Goal: Transaction & Acquisition: Purchase product/service

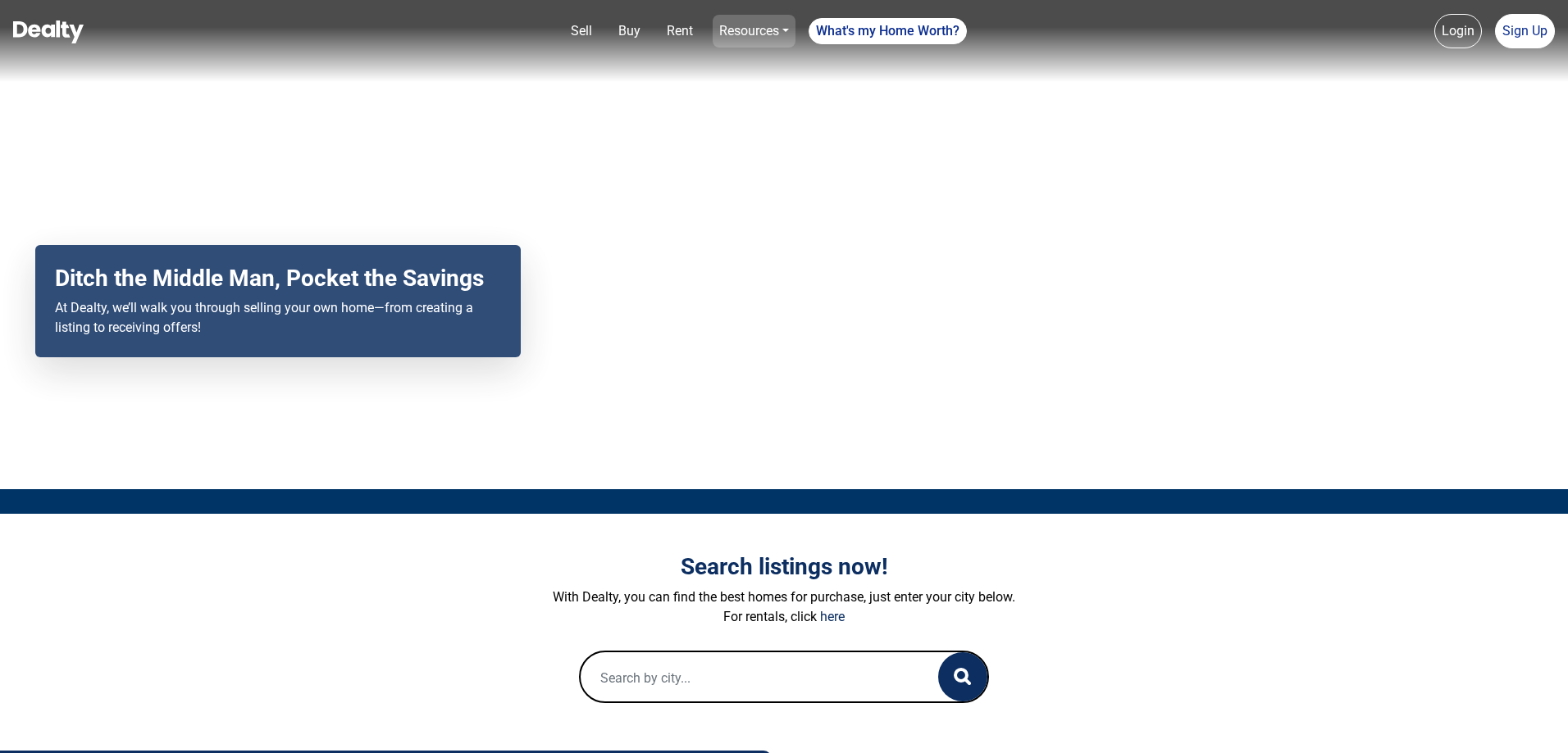
click at [781, 27] on link "Resources" at bounding box center [753, 31] width 82 height 33
click at [1170, 567] on h3 "Search listings now!" at bounding box center [784, 567] width 911 height 28
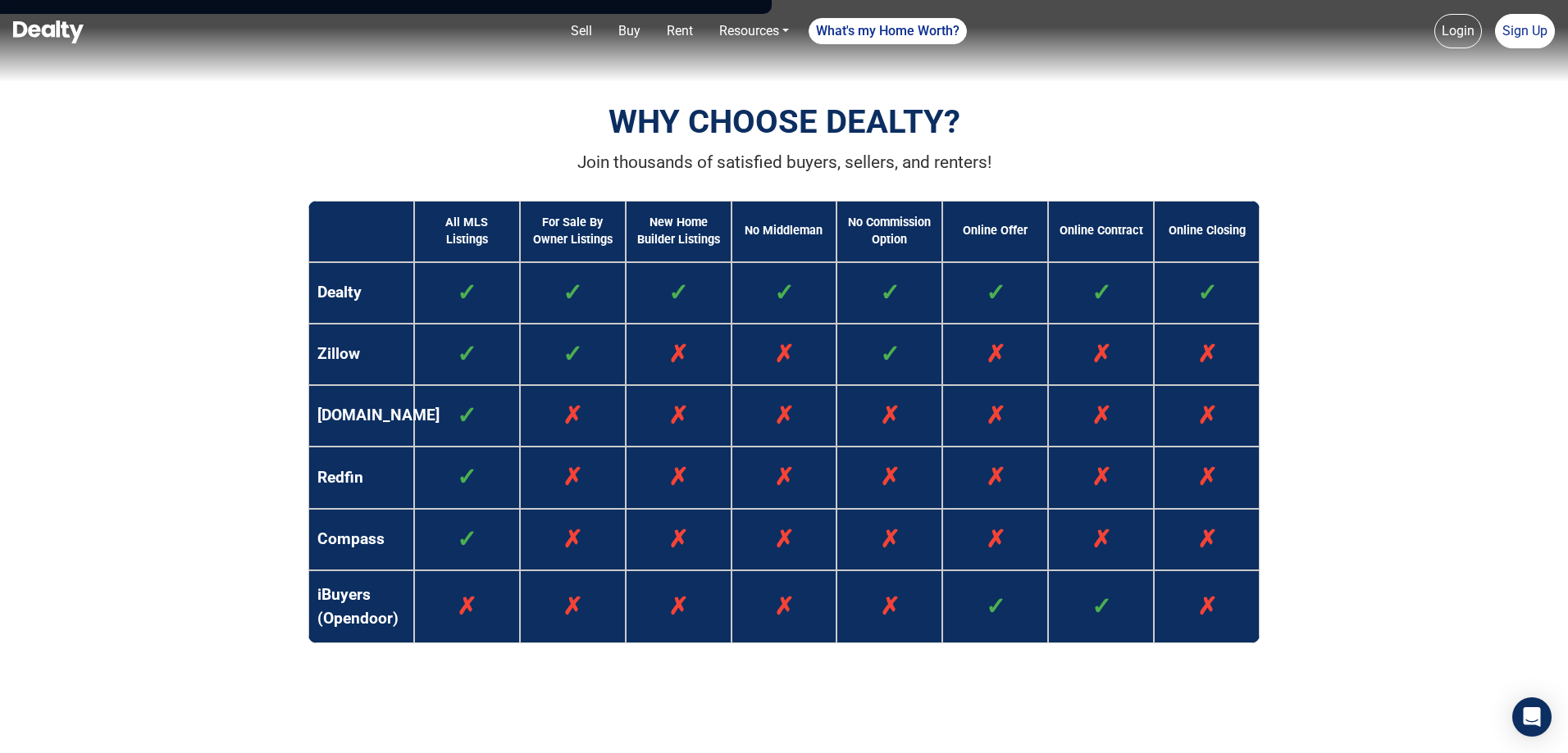
scroll to position [1311, 0]
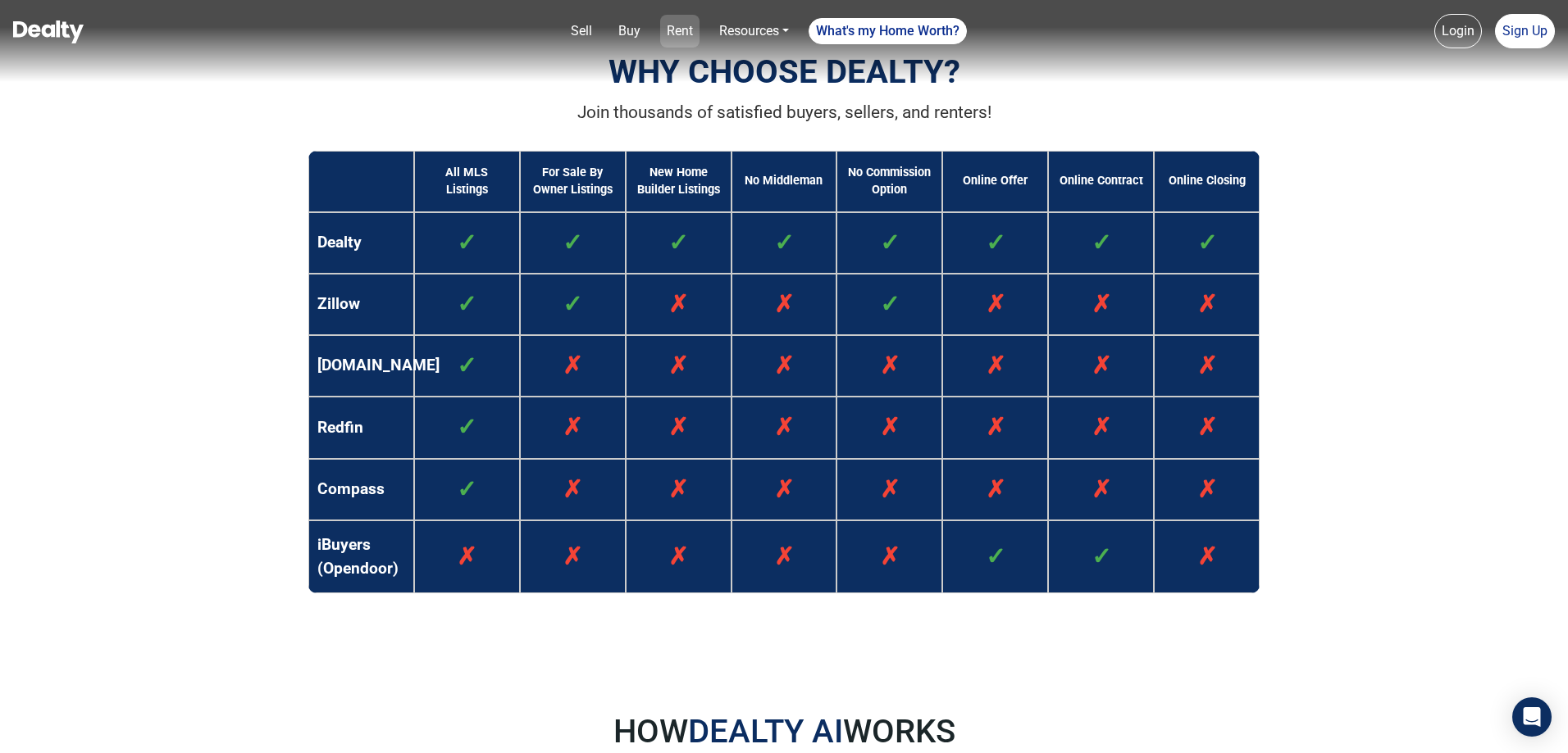
click at [690, 30] on link "Rent" at bounding box center [679, 31] width 39 height 33
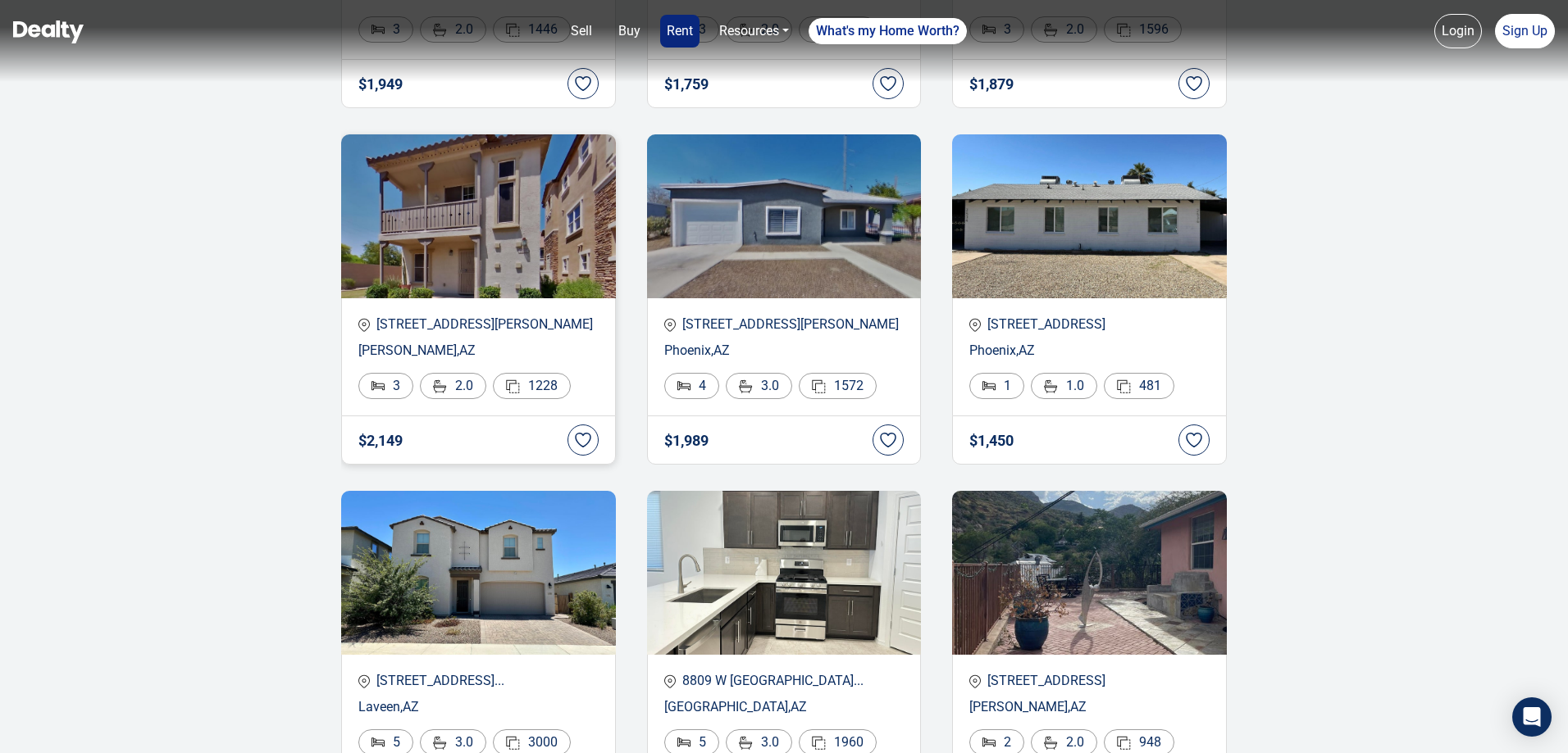
scroll to position [246, 0]
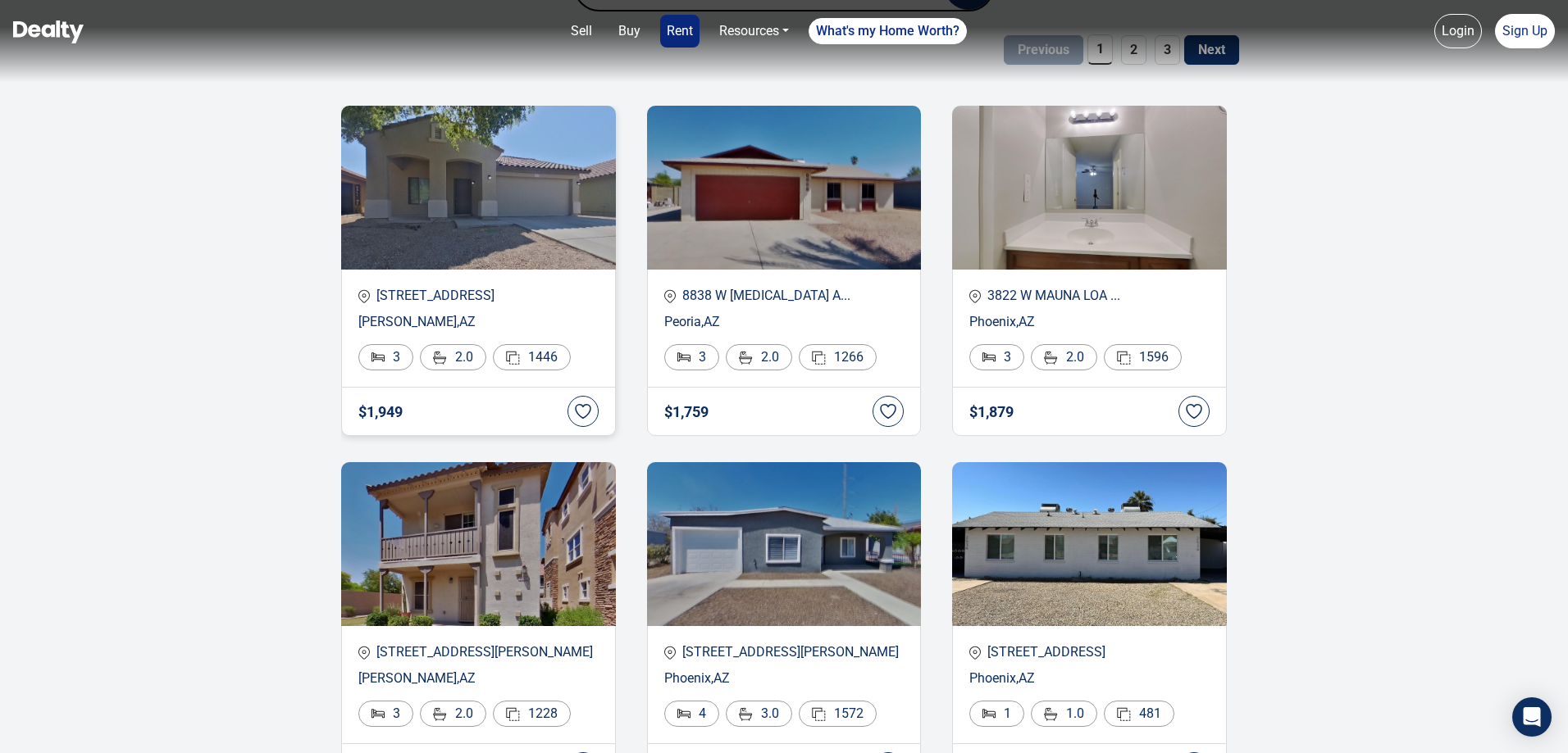
click at [476, 251] on img at bounding box center [478, 187] width 275 height 164
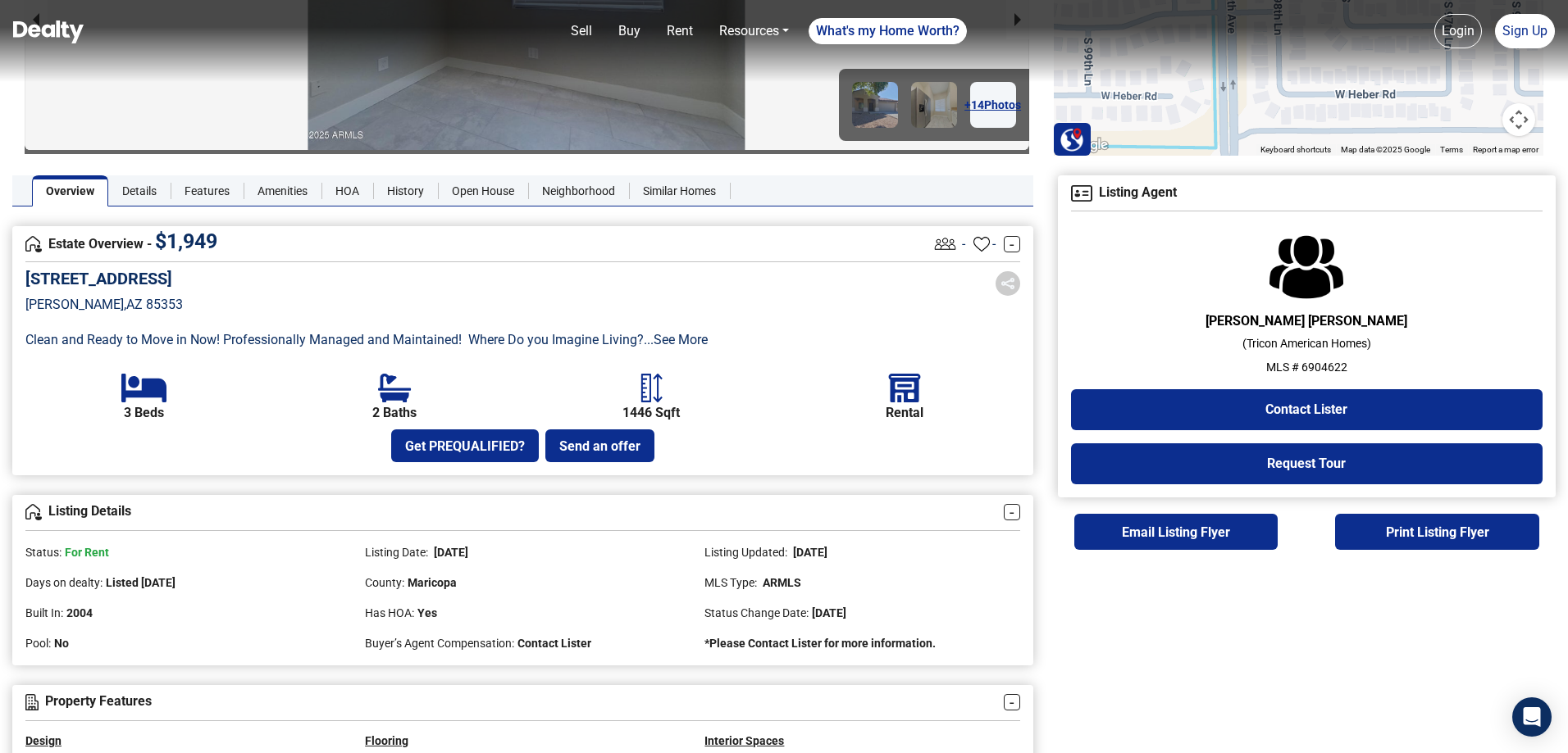
scroll to position [82, 0]
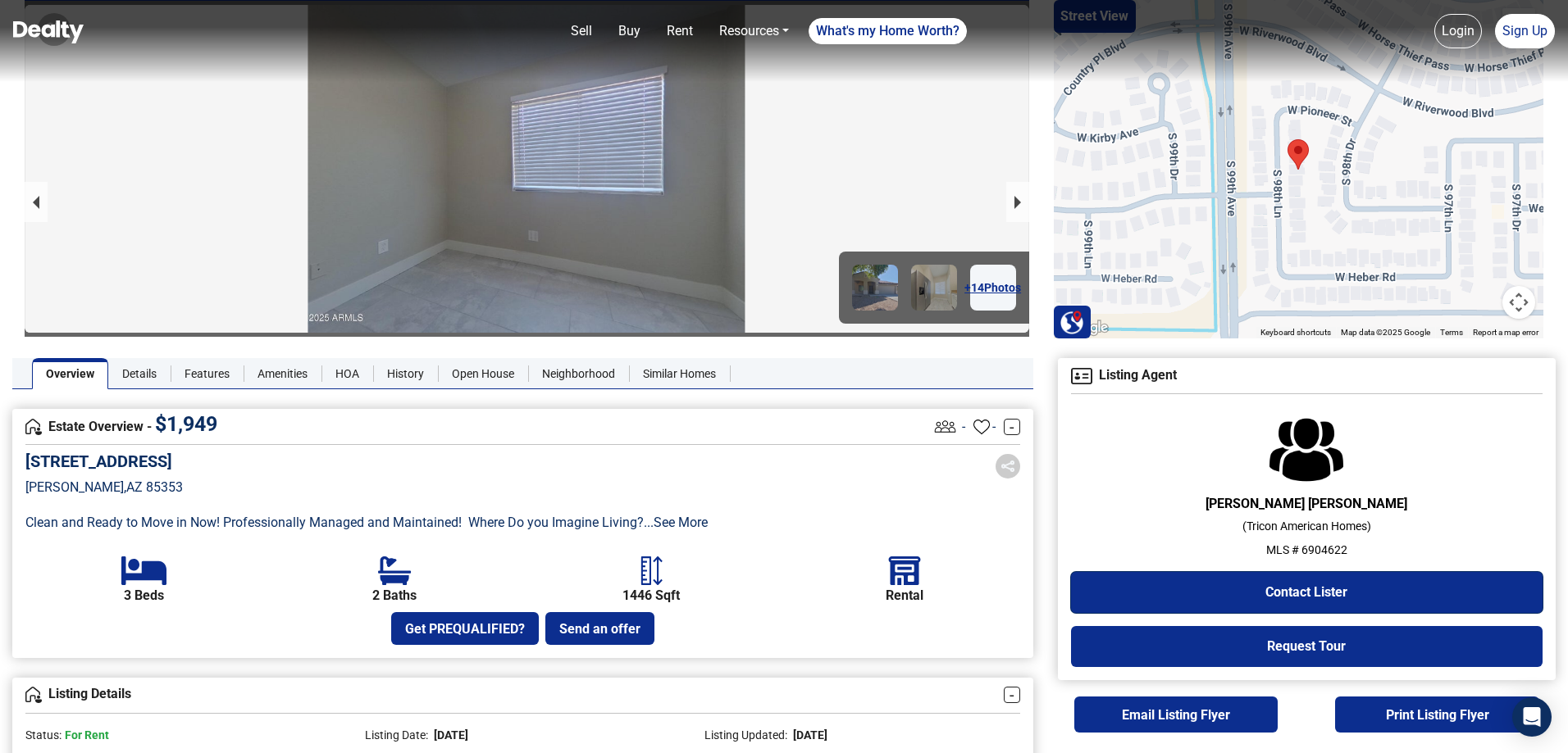
click at [1313, 588] on button "Contact Lister" at bounding box center [1307, 592] width 472 height 41
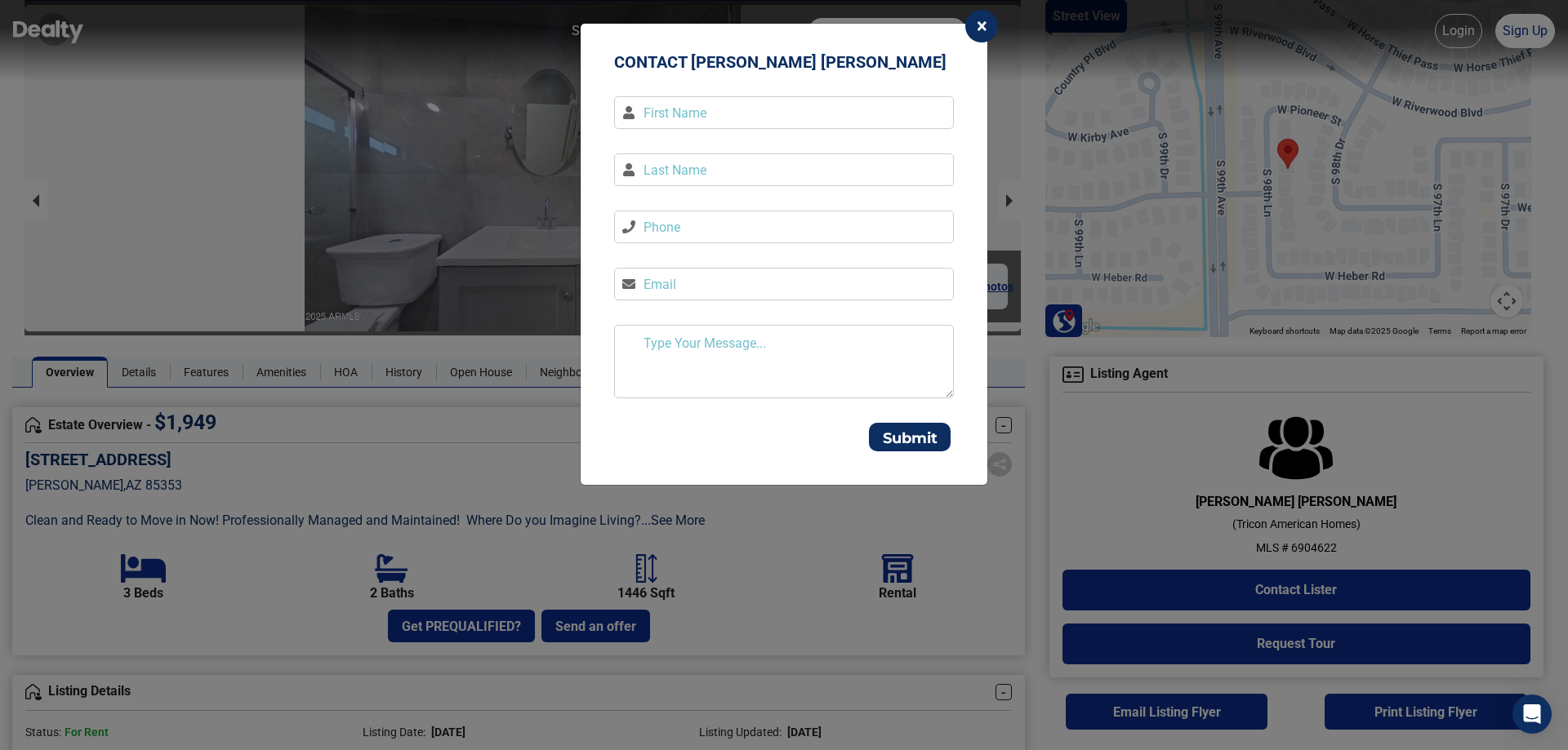
click at [991, 23] on button "×" at bounding box center [981, 26] width 33 height 33
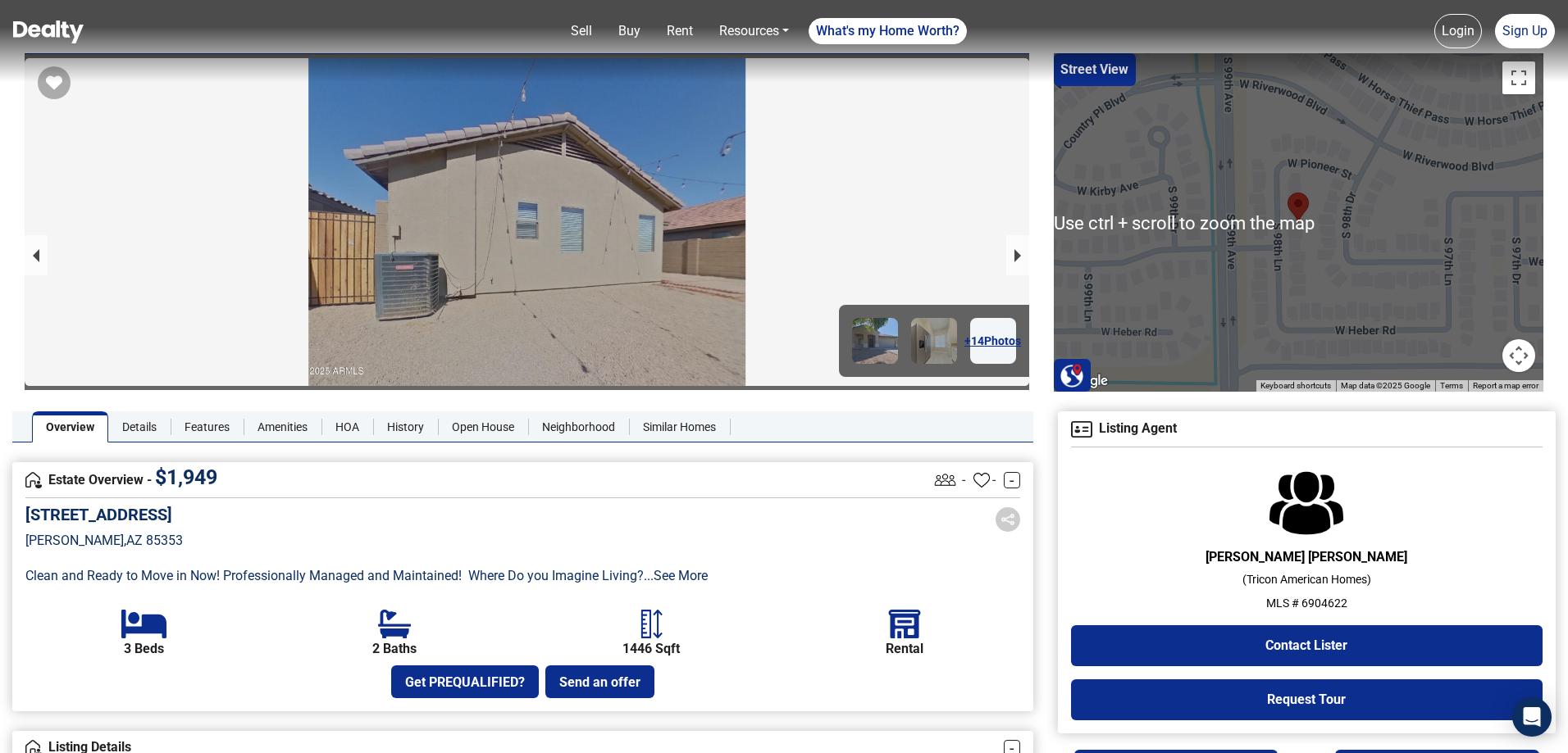
scroll to position [0, 0]
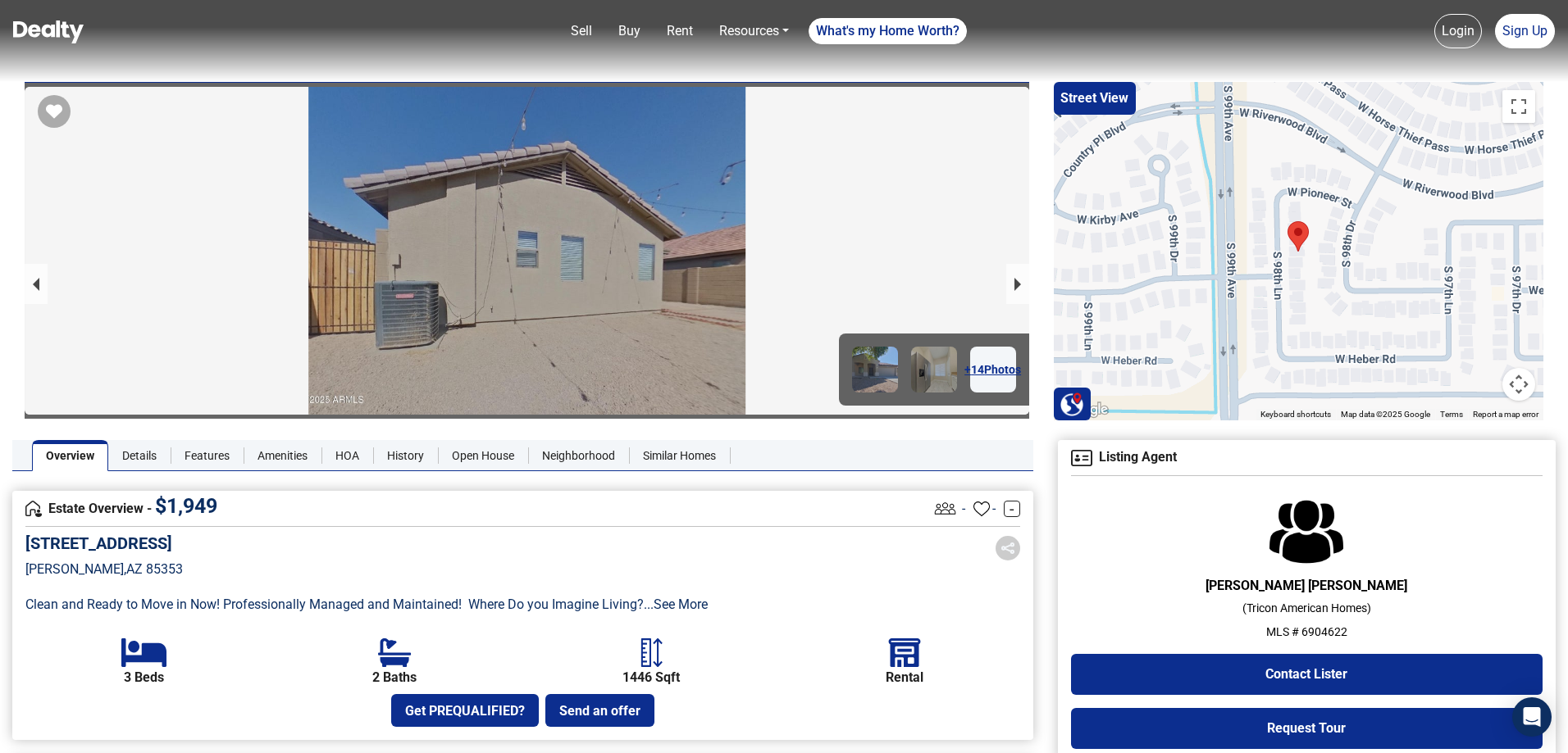
click at [1513, 382] on button "Map camera controls" at bounding box center [1519, 384] width 33 height 33
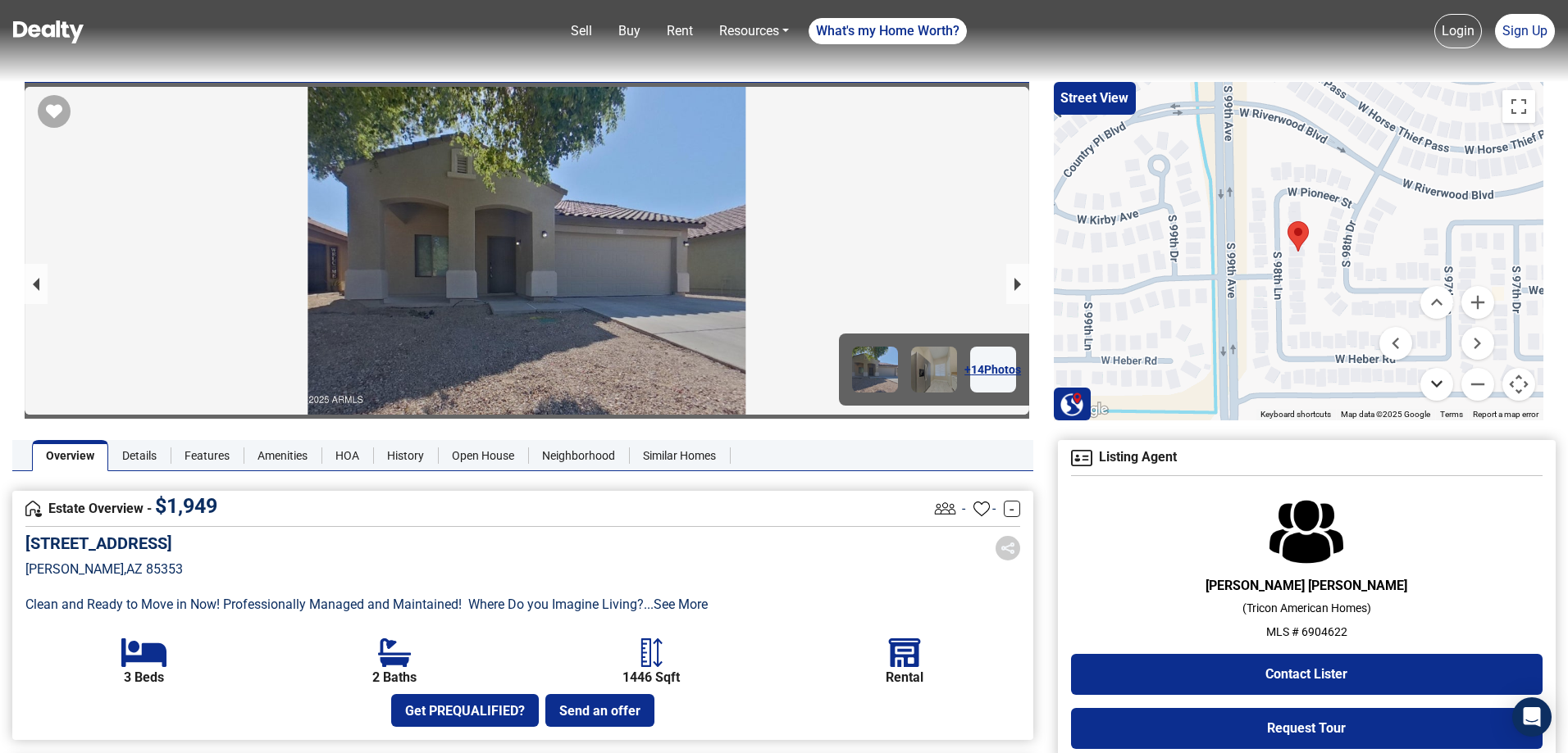
click at [1437, 388] on button "Move down" at bounding box center [1437, 384] width 33 height 33
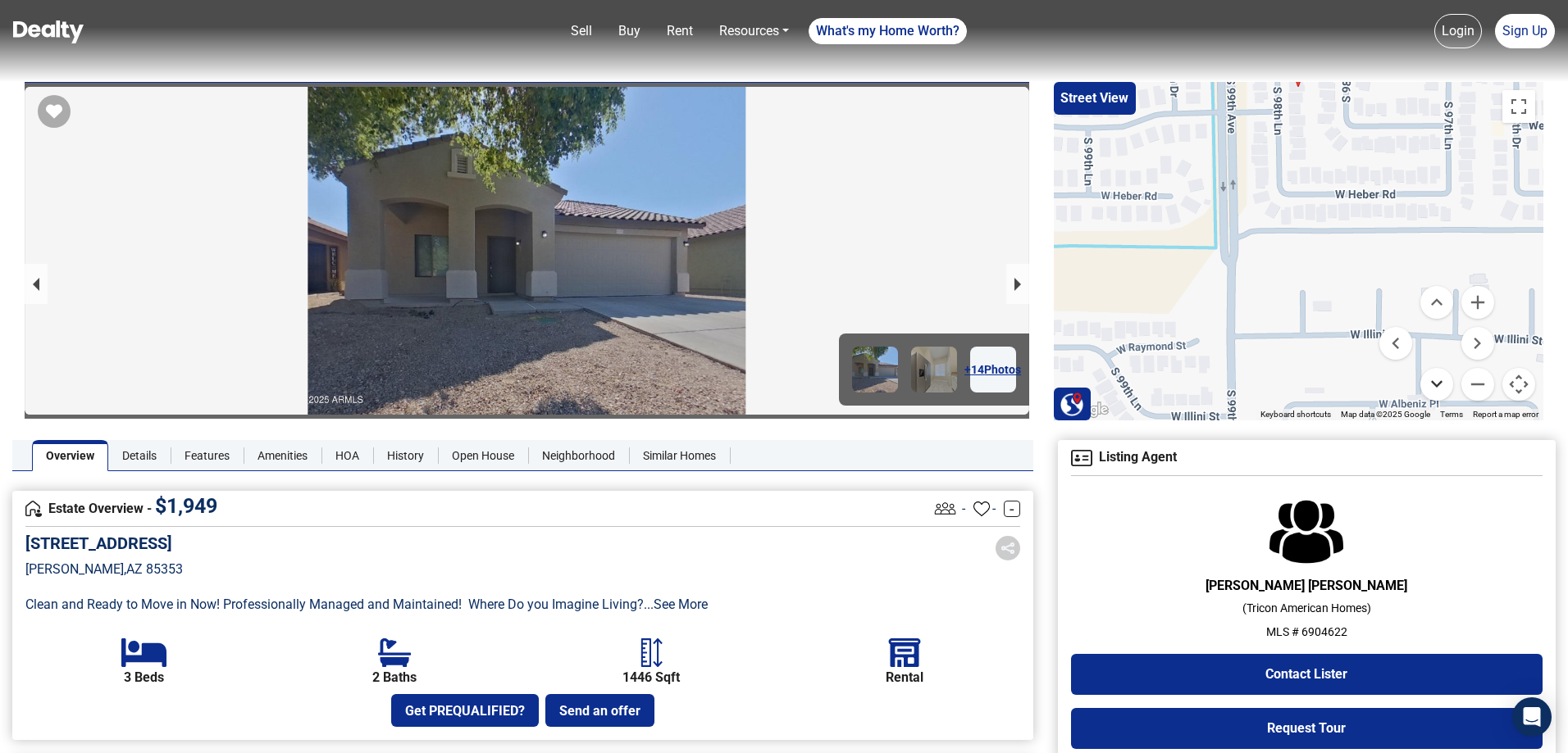
click at [1437, 388] on button "Move down" at bounding box center [1437, 384] width 33 height 33
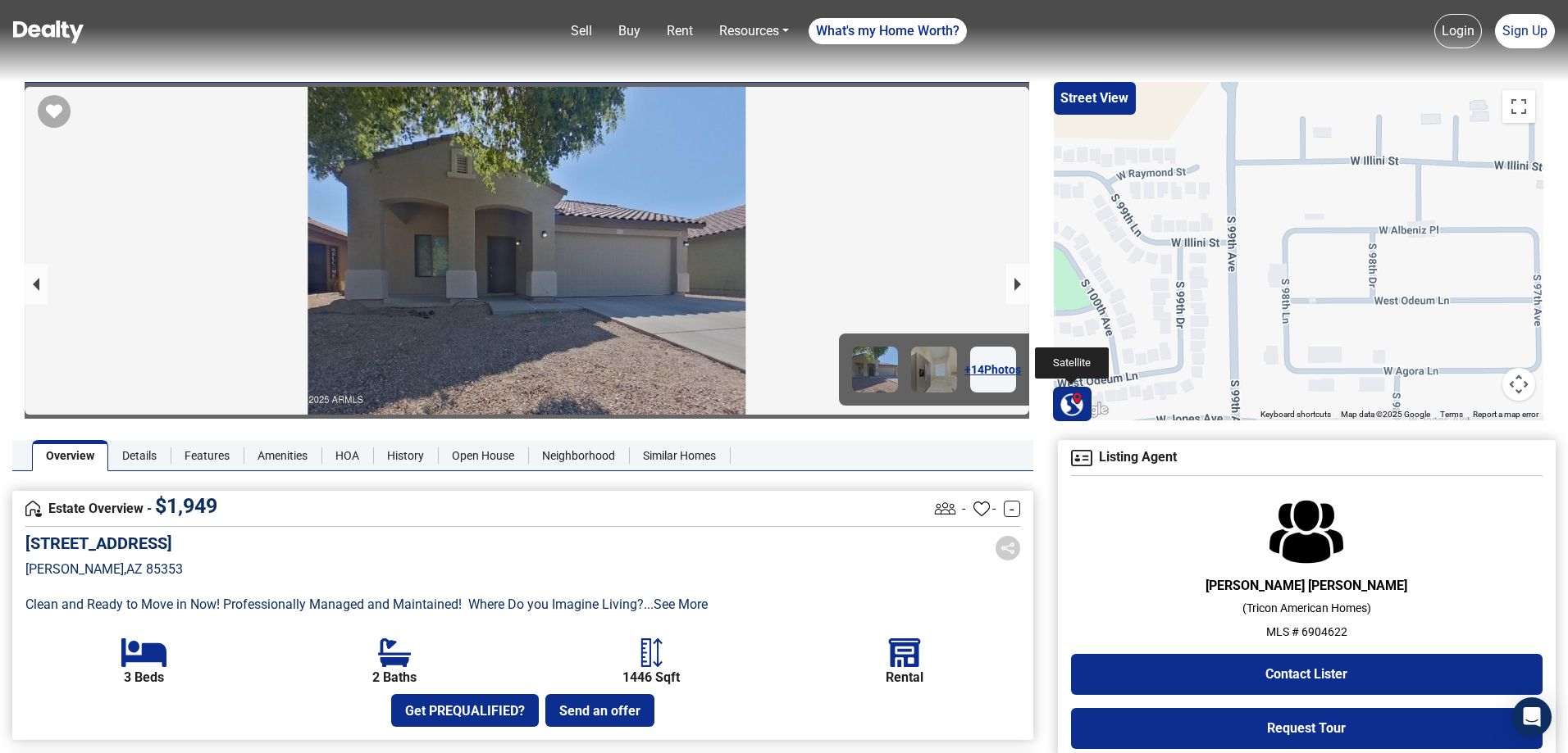
click at [1071, 409] on img at bounding box center [1071, 404] width 25 height 25
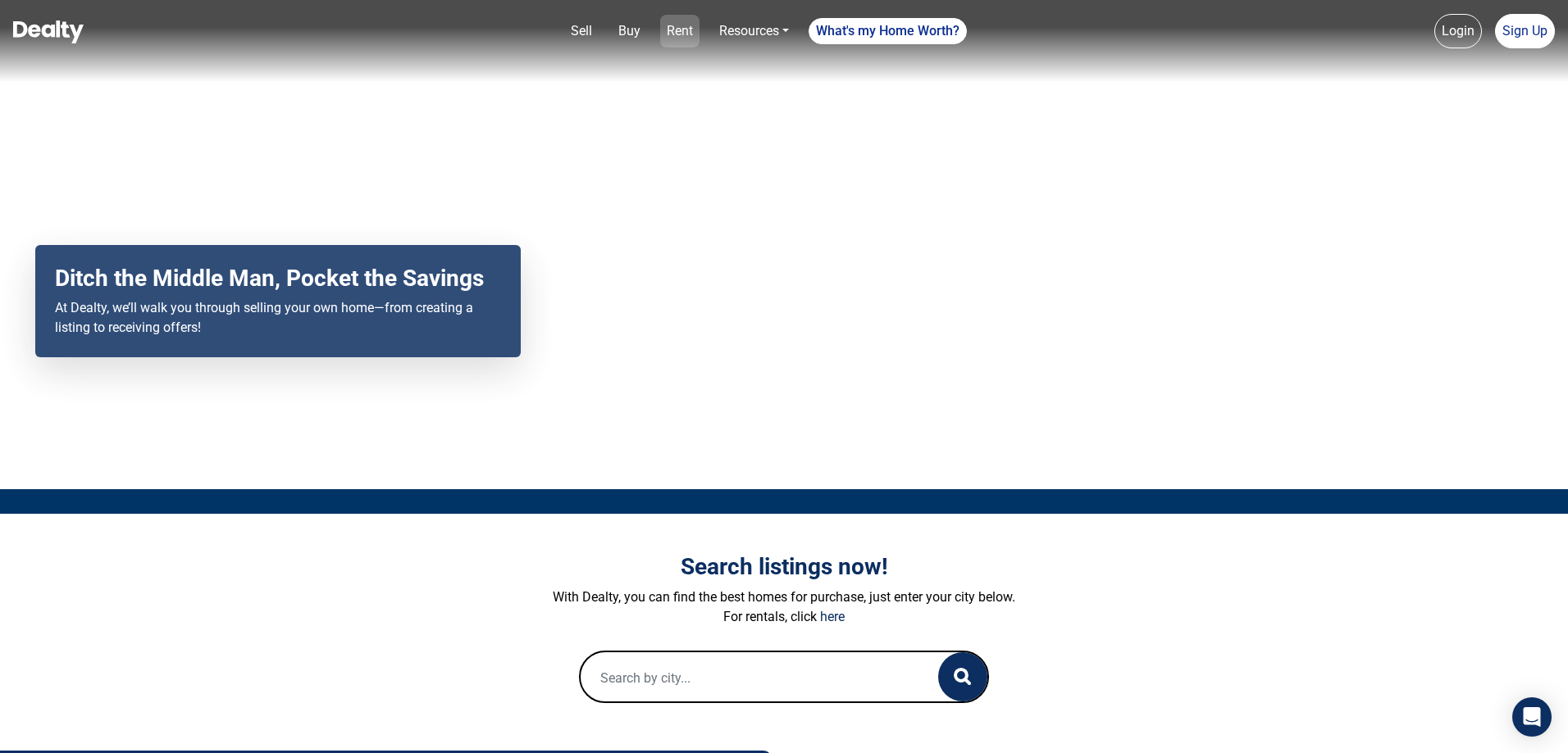
click at [681, 29] on link "Rent" at bounding box center [679, 31] width 39 height 33
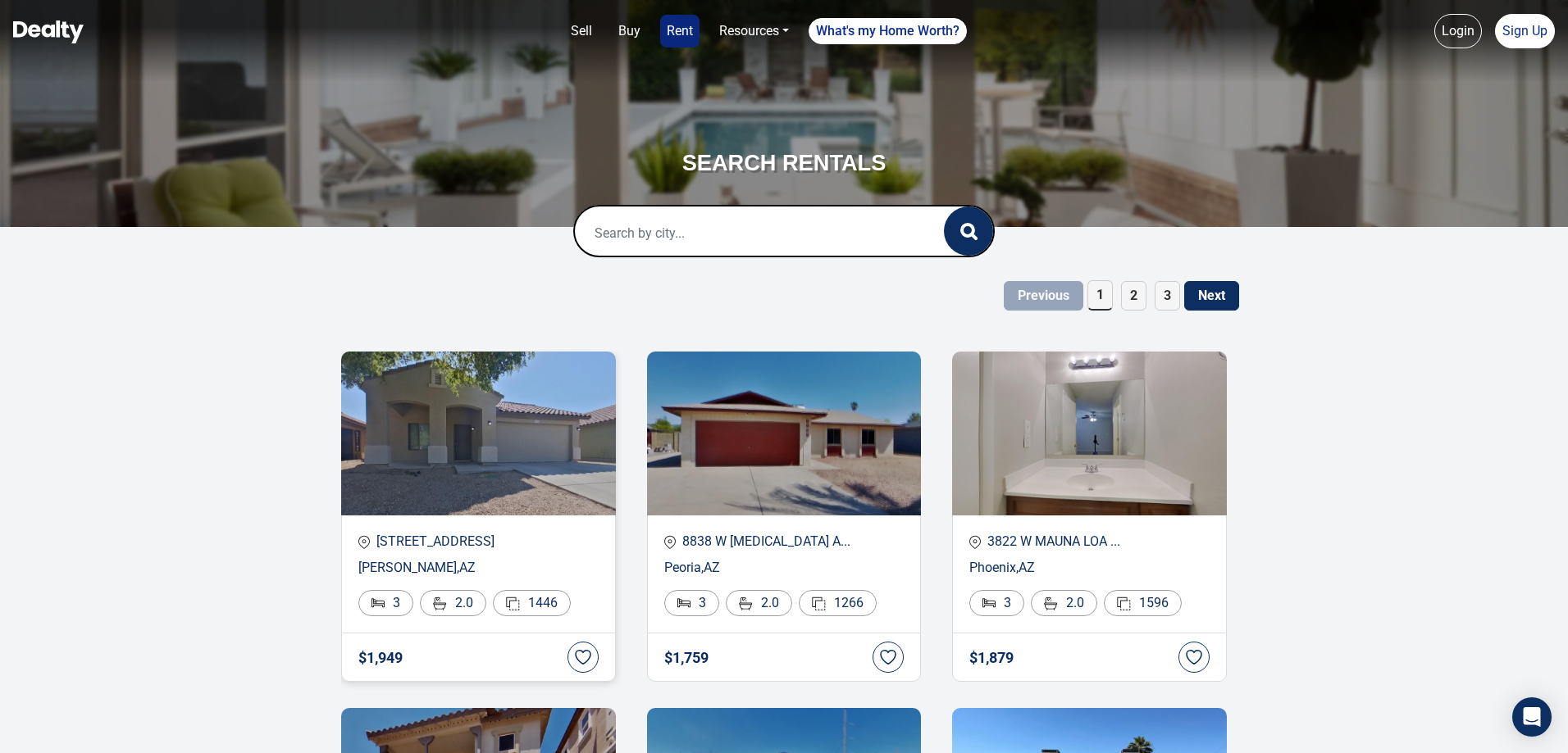
click at [508, 412] on img at bounding box center [478, 433] width 275 height 164
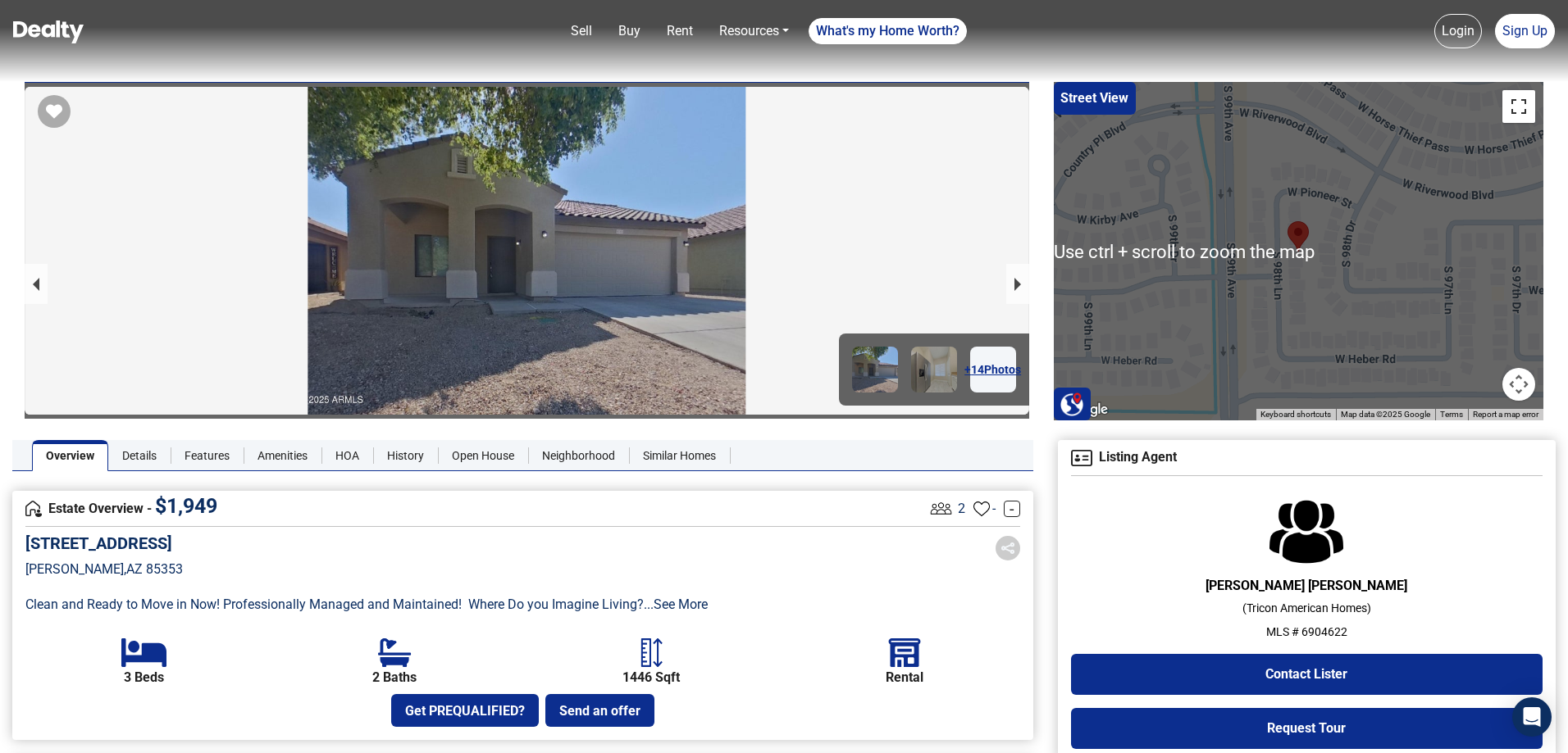
click at [1531, 116] on button "Toggle fullscreen view" at bounding box center [1519, 106] width 33 height 33
